Goal: Information Seeking & Learning: Learn about a topic

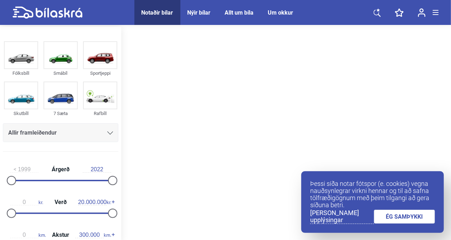
click at [402, 221] on link "ÉG SAMÞYKKI" at bounding box center [404, 217] width 61 height 14
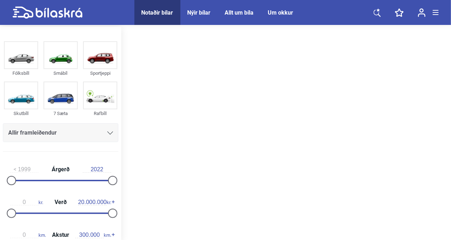
click at [166, 9] on div "Notaðir bílar" at bounding box center [157, 12] width 32 height 7
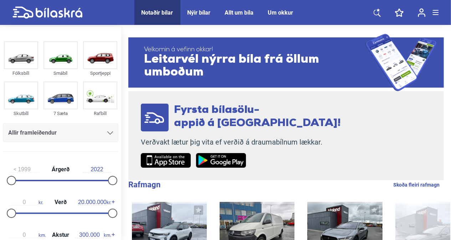
click at [107, 135] on div at bounding box center [110, 133] width 6 height 6
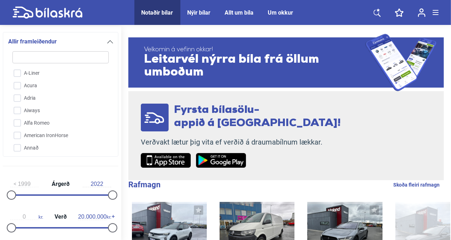
scroll to position [90, 0]
type input "k"
checkbox input "false"
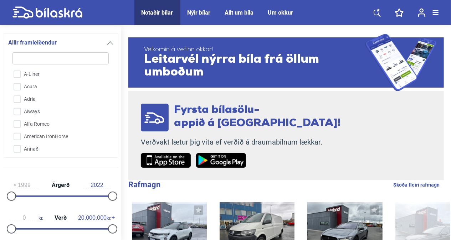
checkbox input "false"
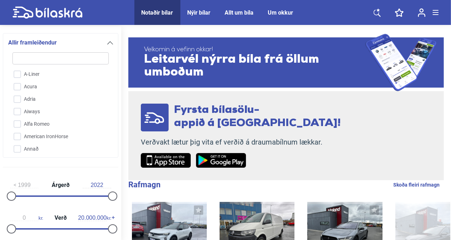
checkbox input "false"
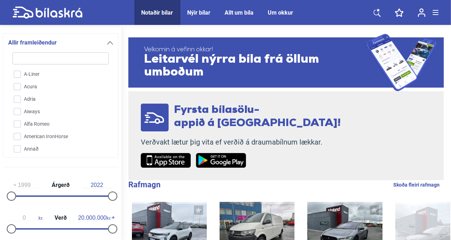
checkbox input "false"
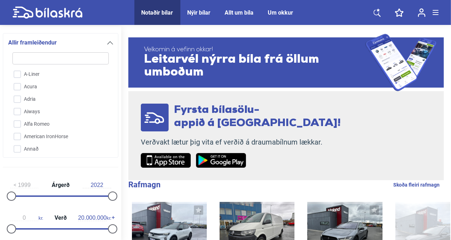
checkbox input "false"
type input "ki"
checkbox input "false"
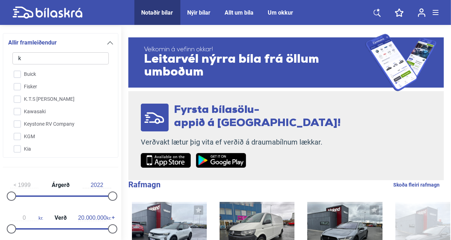
checkbox input "false"
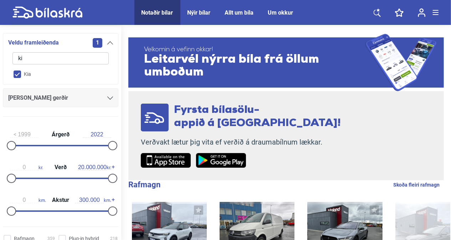
type input "kia"
checkbox input "true"
checkbox input "false"
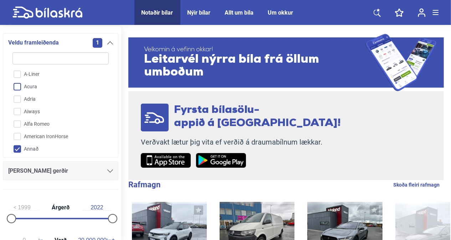
type input "k"
checkbox input "false"
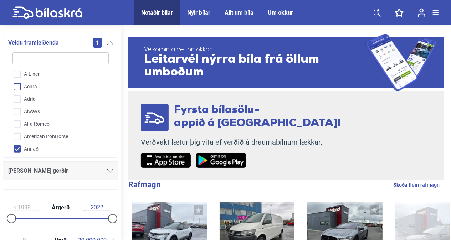
checkbox input "false"
checkbox input "true"
checkbox input "false"
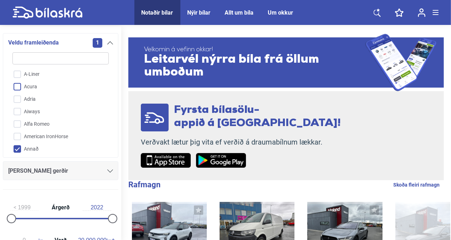
checkbox input "false"
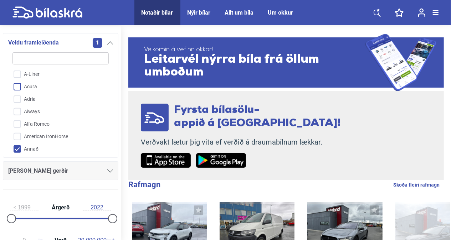
checkbox input "false"
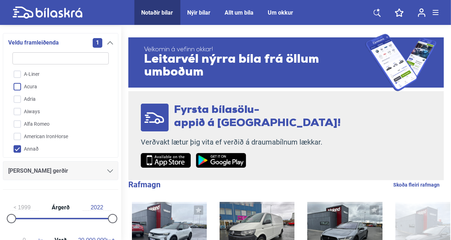
checkbox input "false"
type input "ki"
checkbox input "false"
checkbox input "true"
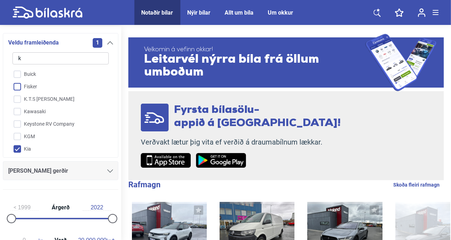
checkbox input "false"
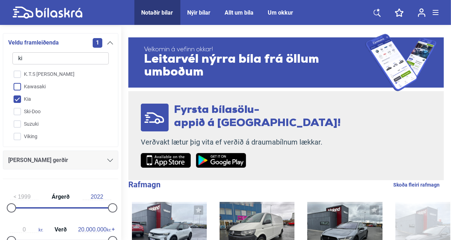
type input "kia"
checkbox input "true"
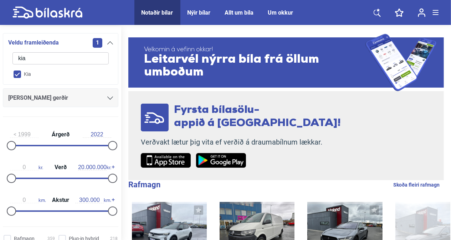
type input "kia"
click button "hreinsa síu" at bounding box center [0, 0] width 0 height 0
type input "2022"
checkbox input "false"
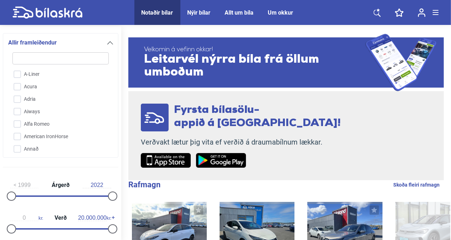
type input "k"
checkbox input "false"
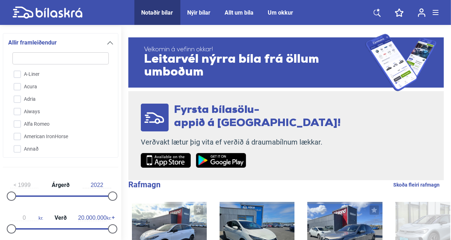
checkbox input "false"
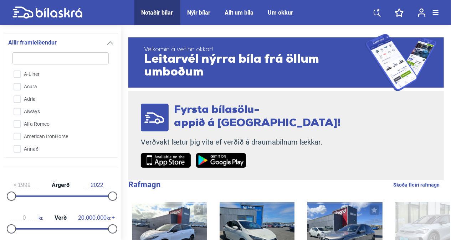
checkbox input "false"
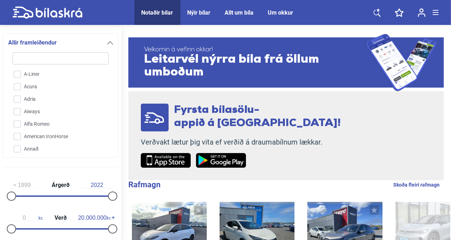
checkbox input "false"
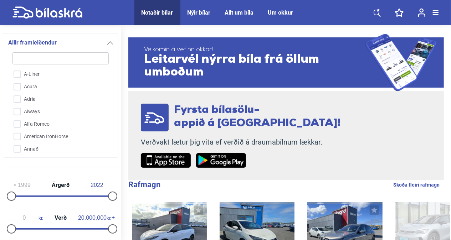
checkbox input "false"
type input "ki"
checkbox input "false"
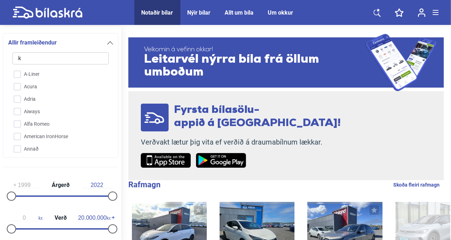
checkbox input "false"
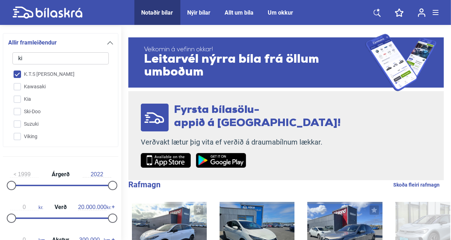
type input "kia"
checkbox input "true"
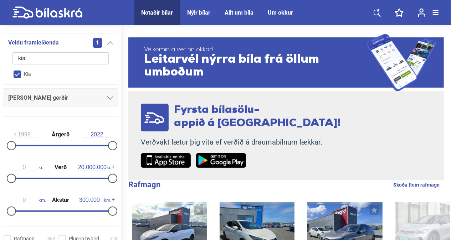
checkbox input "false"
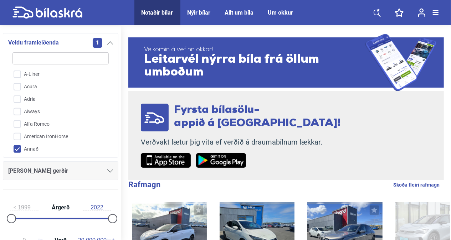
type input "k"
checkbox input "false"
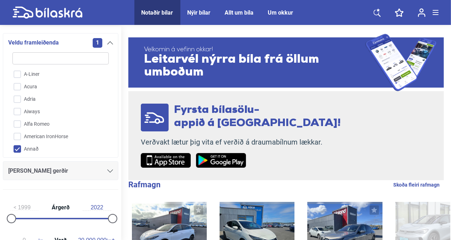
checkbox input "false"
checkbox input "true"
checkbox input "false"
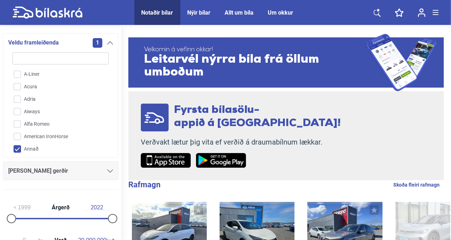
checkbox input "false"
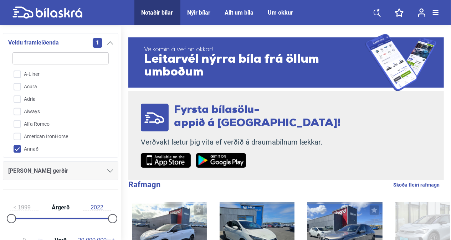
checkbox input "false"
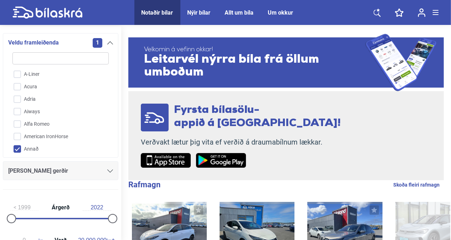
checkbox input "false"
type input "ki"
checkbox input "false"
checkbox input "true"
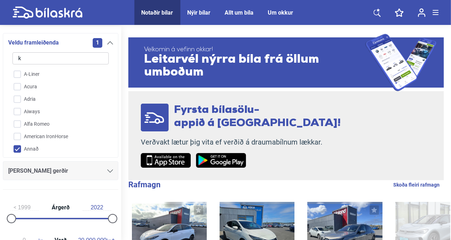
checkbox input "false"
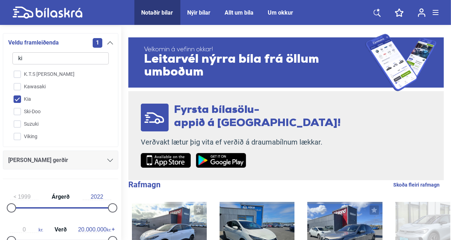
type input "kia"
checkbox input "true"
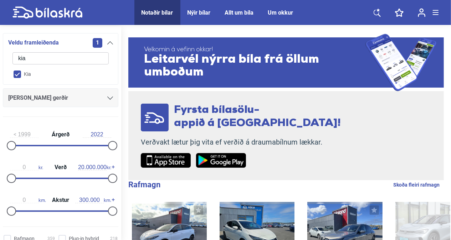
type input "kia"
click at [28, 75] on input "Kia" at bounding box center [55, 74] width 97 height 12
checkbox input "false"
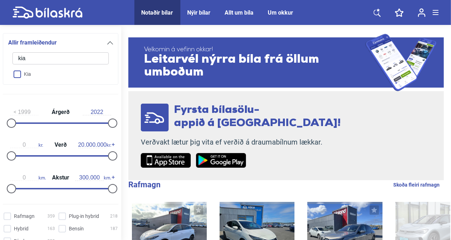
checkbox input "false"
